Goal: Transaction & Acquisition: Download file/media

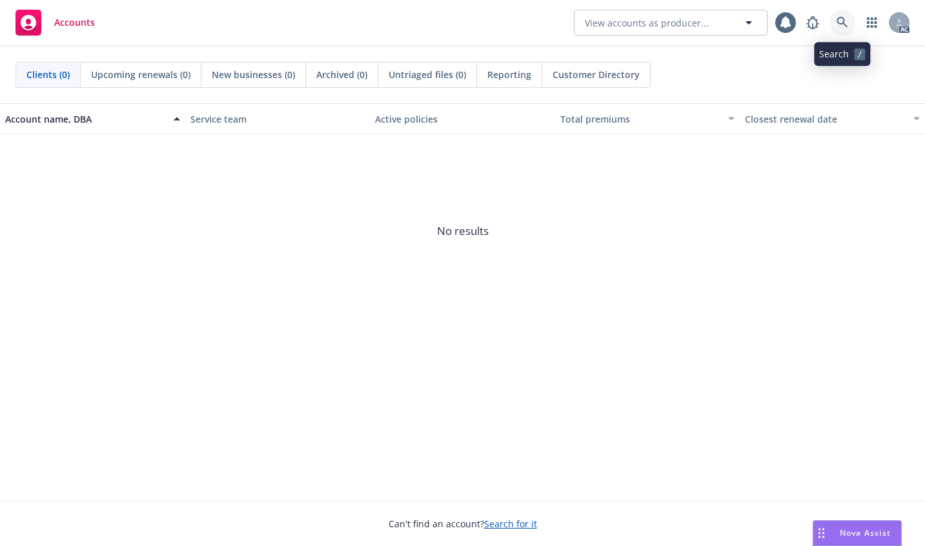
click at [840, 20] on icon at bounding box center [843, 23] width 12 height 12
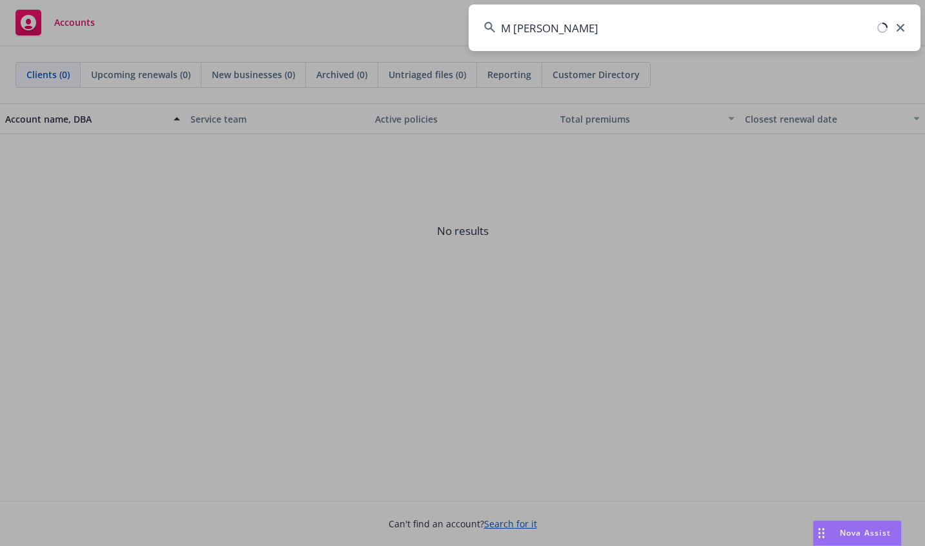
type input "[PERSON_NAME]"
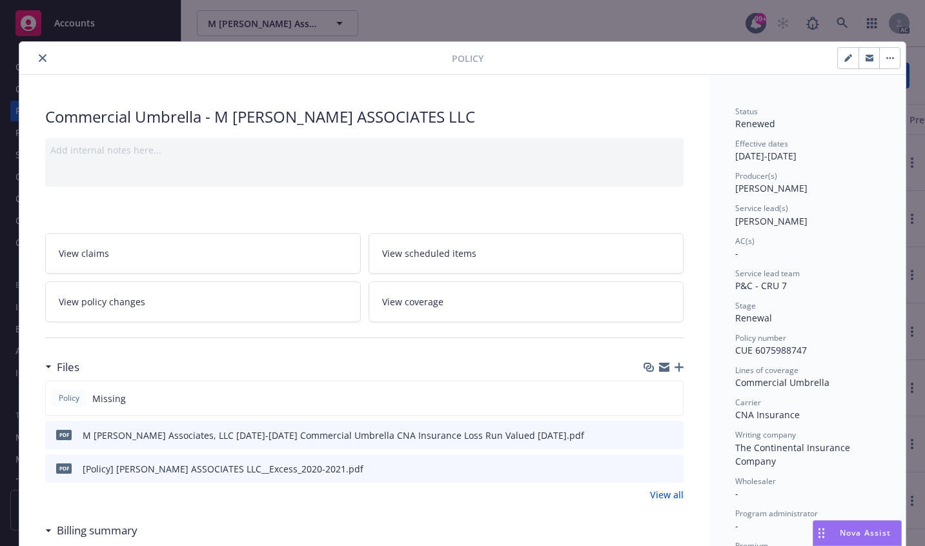
click at [40, 60] on icon "close" at bounding box center [43, 58] width 8 height 8
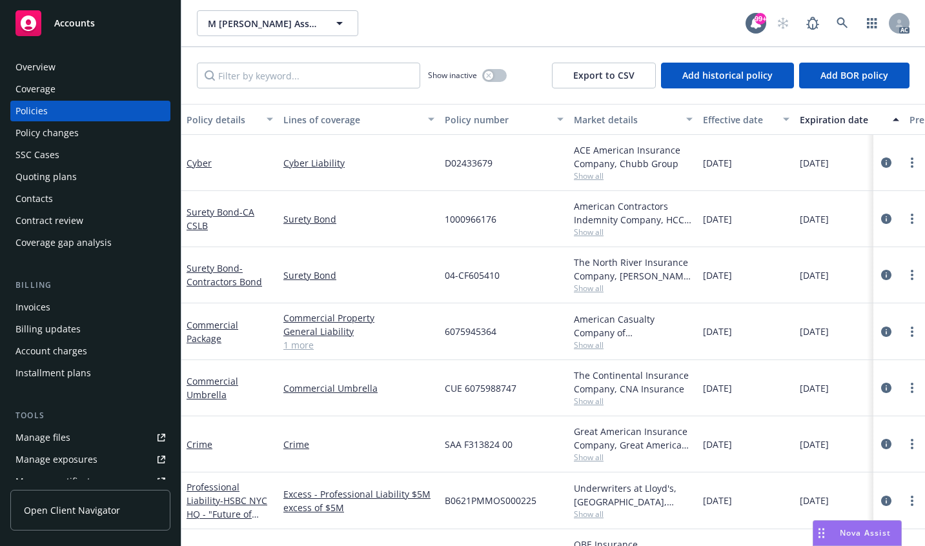
click at [32, 133] on div "Policy changes" at bounding box center [46, 133] width 63 height 21
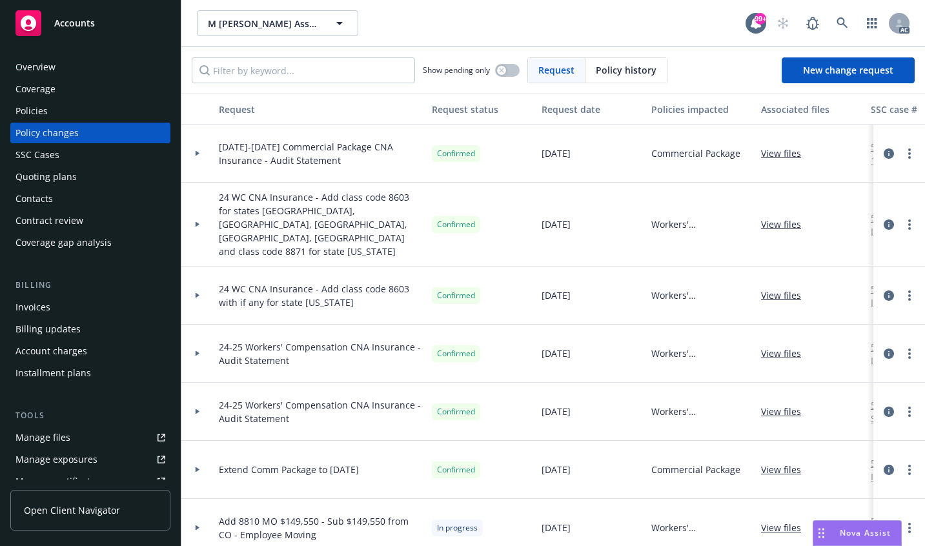
click at [30, 109] on div "Policies" at bounding box center [31, 111] width 32 height 21
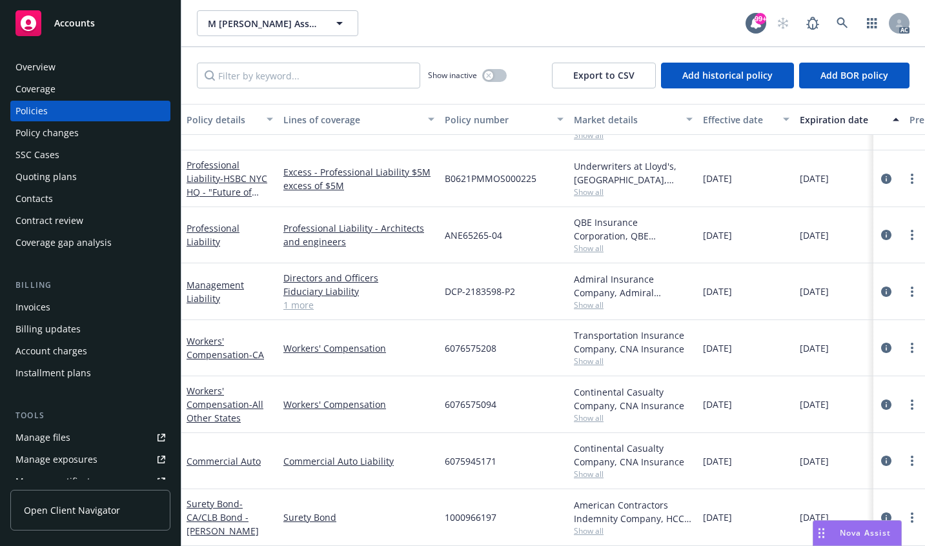
scroll to position [309, 0]
click at [218, 455] on link "Commercial Auto" at bounding box center [224, 461] width 74 height 12
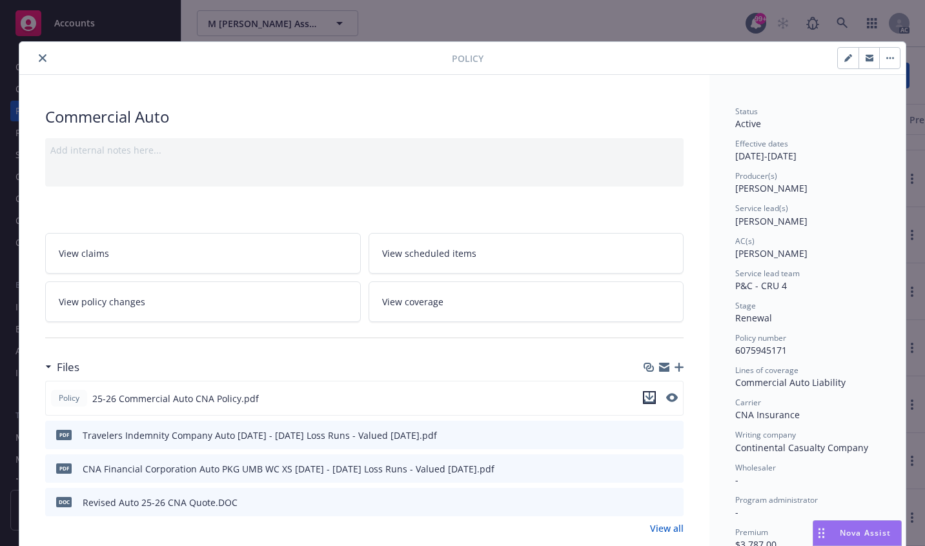
click at [646, 398] on icon "download file" at bounding box center [650, 397] width 8 height 8
drag, startPoint x: 37, startPoint y: 59, endPoint x: 59, endPoint y: 72, distance: 26.4
click at [39, 59] on icon "close" at bounding box center [43, 58] width 8 height 8
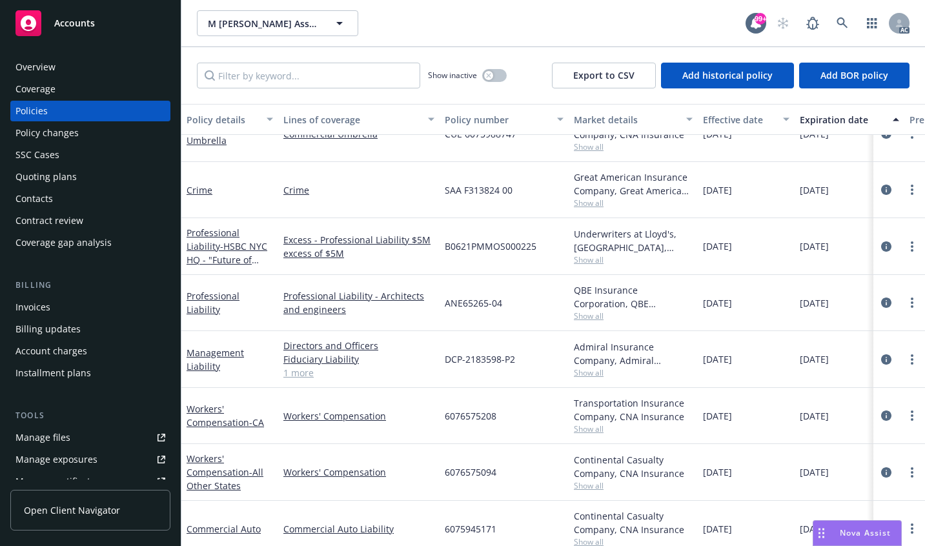
scroll to position [258, 0]
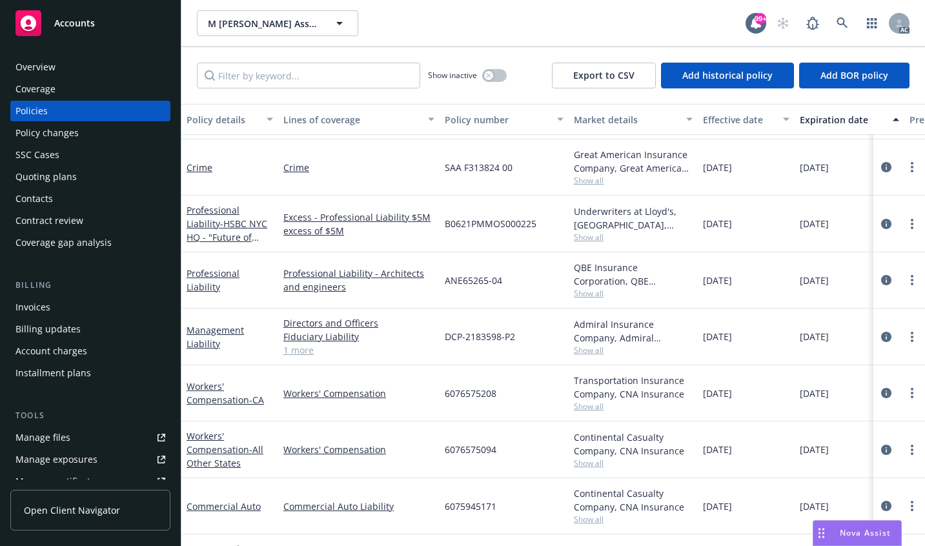
click at [30, 86] on div "Coverage" at bounding box center [35, 89] width 40 height 21
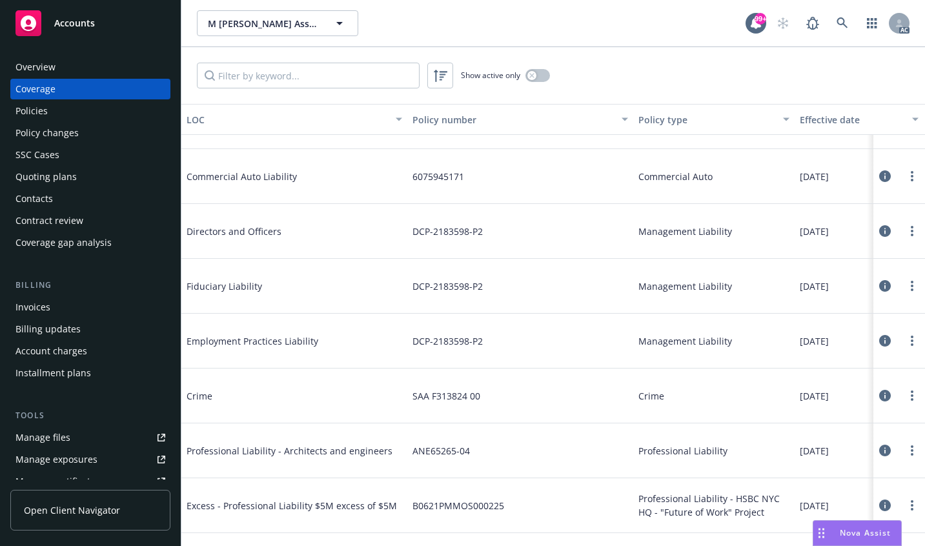
scroll to position [323, 0]
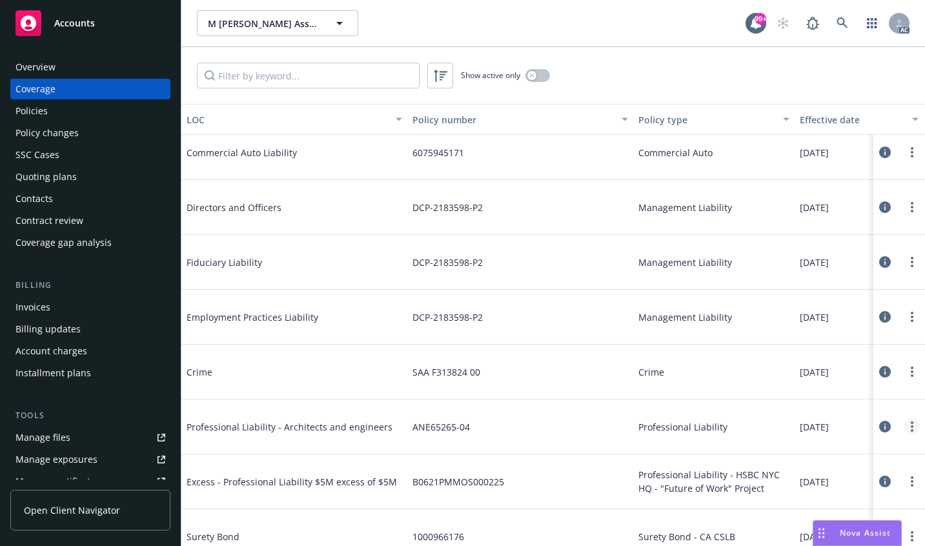
click at [905, 425] on link "more" at bounding box center [912, 426] width 15 height 15
click at [880, 427] on icon at bounding box center [886, 427] width 12 height 12
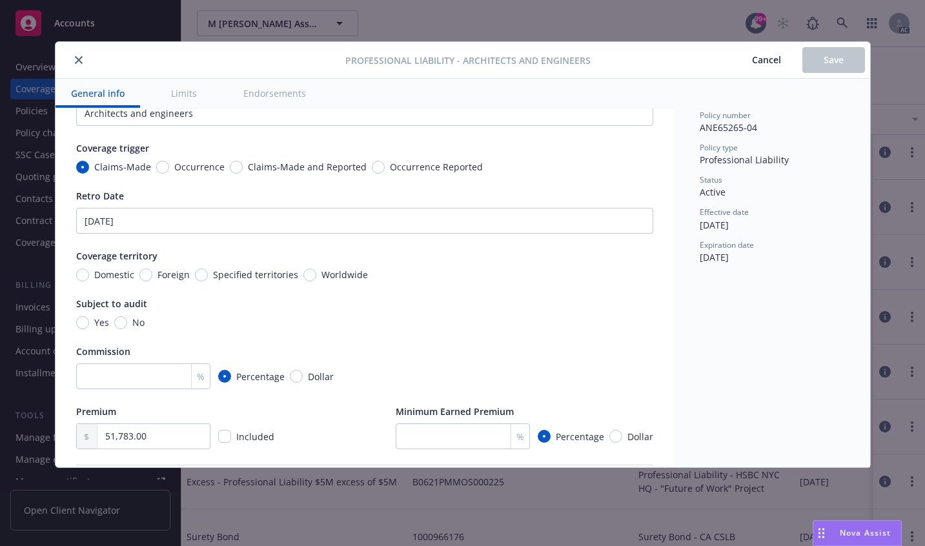
type textarea "x"
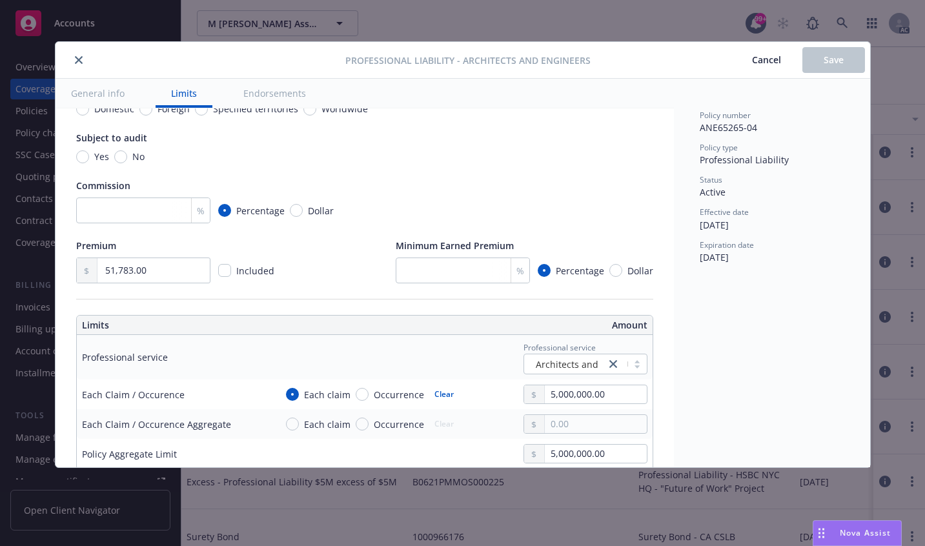
scroll to position [258, 0]
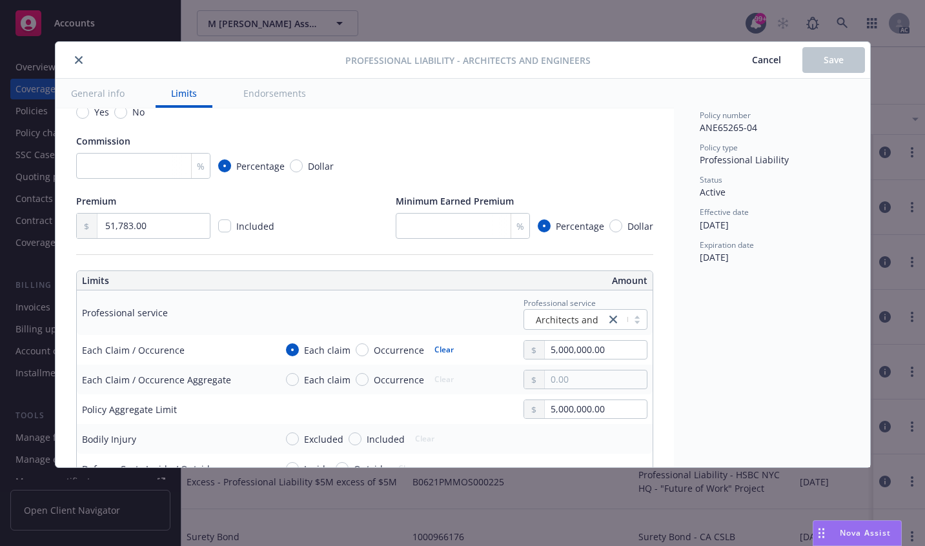
click at [77, 58] on icon "close" at bounding box center [79, 60] width 8 height 8
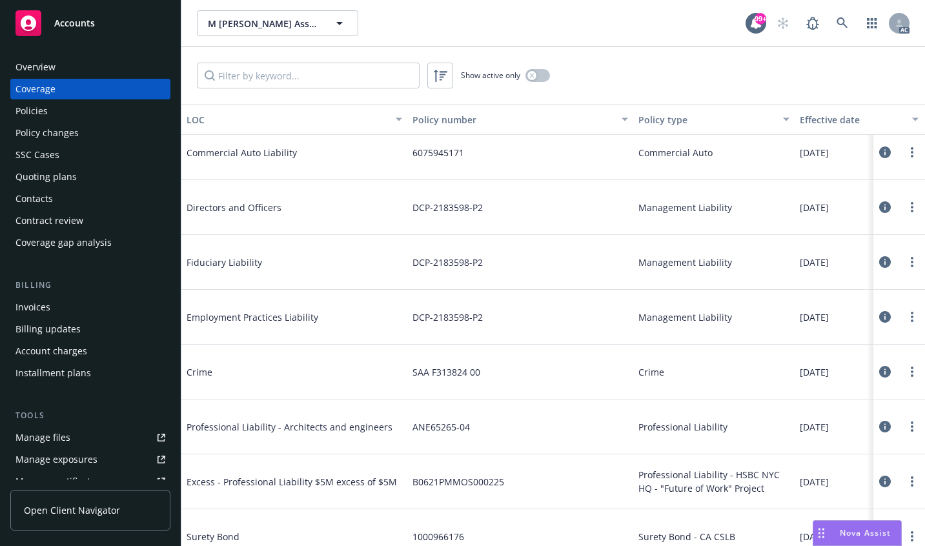
click at [32, 110] on div "Policies" at bounding box center [31, 111] width 32 height 21
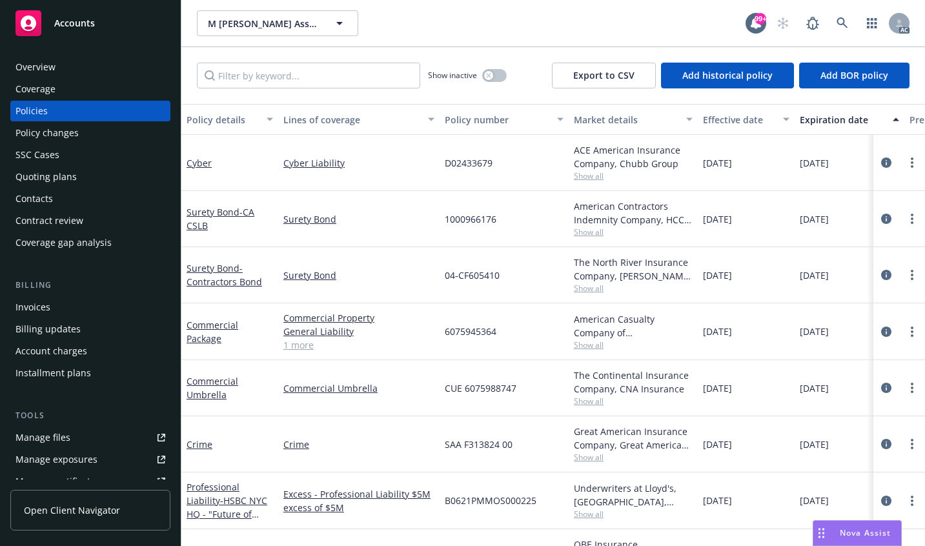
drag, startPoint x: 57, startPoint y: 130, endPoint x: 52, endPoint y: 125, distance: 7.3
click at [58, 129] on div "Policy changes" at bounding box center [46, 133] width 63 height 21
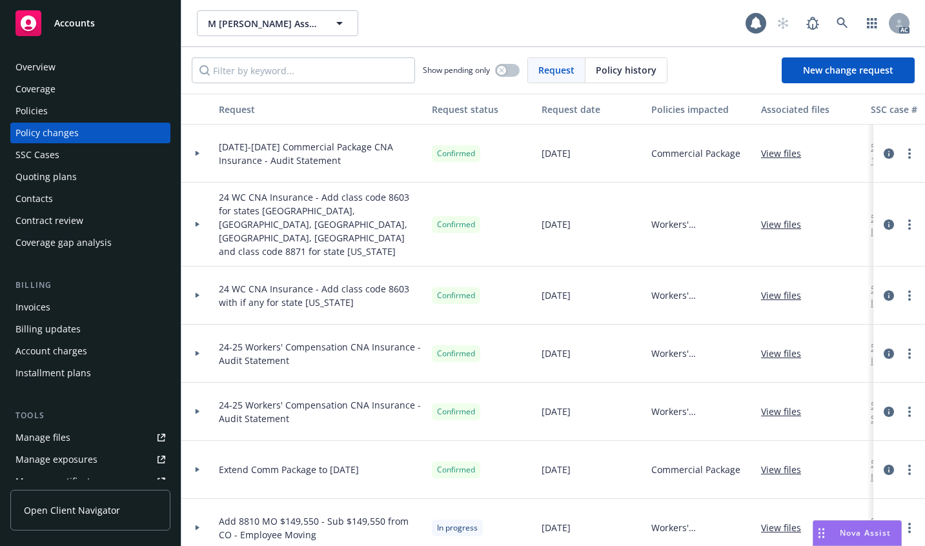
click at [44, 106] on div "Policies" at bounding box center [31, 111] width 32 height 21
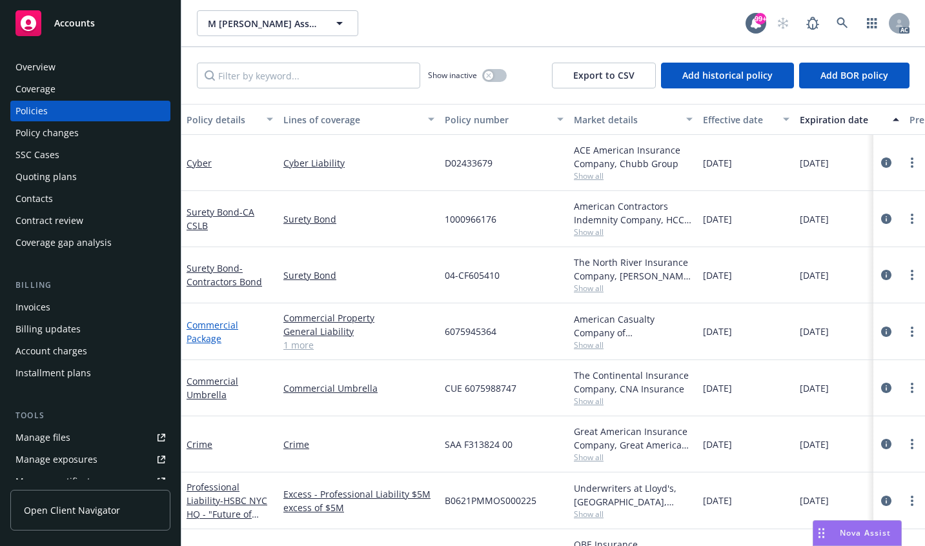
click at [202, 324] on link "Commercial Package" at bounding box center [213, 332] width 52 height 26
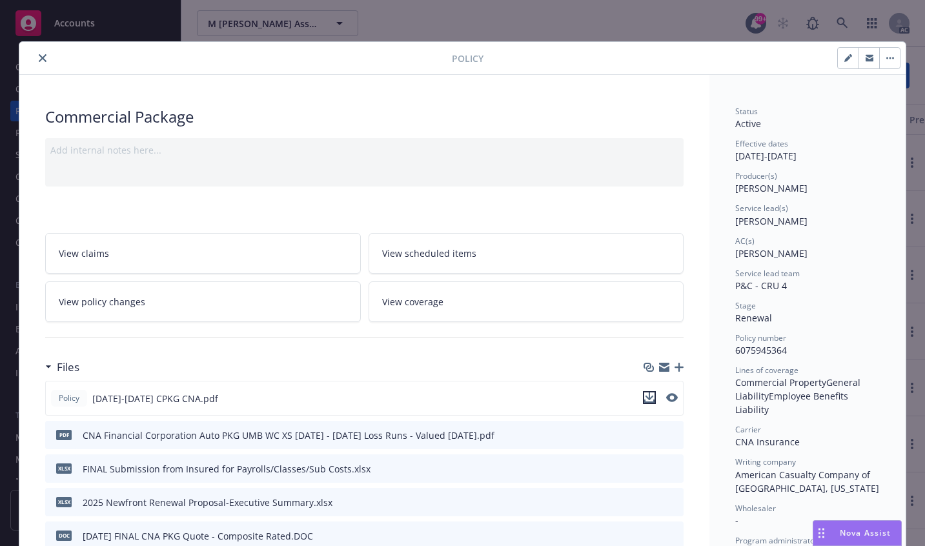
click at [645, 395] on icon "download file" at bounding box center [650, 398] width 10 height 10
